Goal: Information Seeking & Learning: Learn about a topic

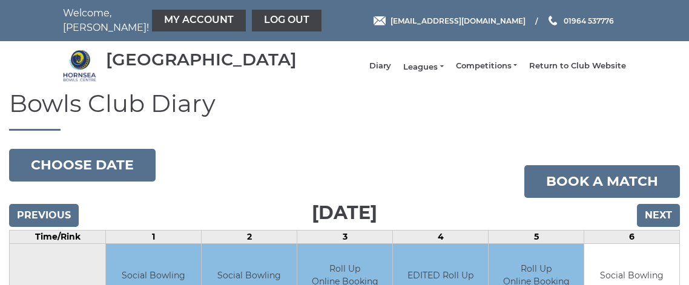
click at [416, 73] on link "Leagues" at bounding box center [423, 67] width 40 height 11
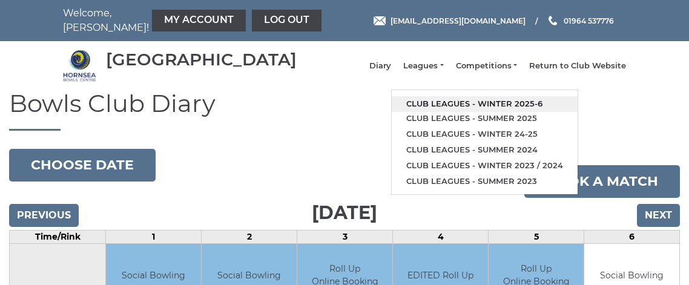
click at [430, 108] on link "Club leagues - Winter 2025-6" at bounding box center [485, 104] width 186 height 16
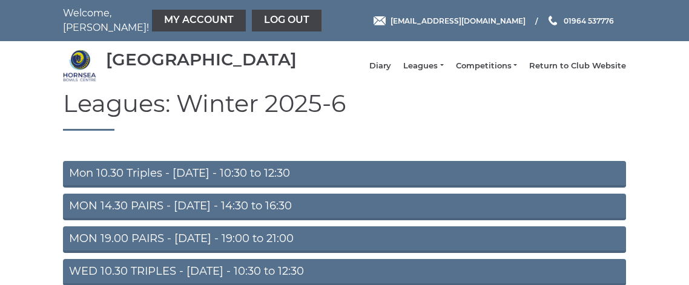
click at [231, 181] on link "Mon 10.30 Triples - Monday - 10:30 to 12:30" at bounding box center [344, 174] width 563 height 27
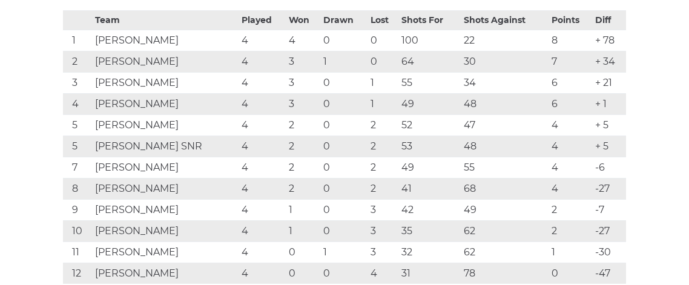
scroll to position [259, 0]
